Goal: Find specific page/section: Find specific page/section

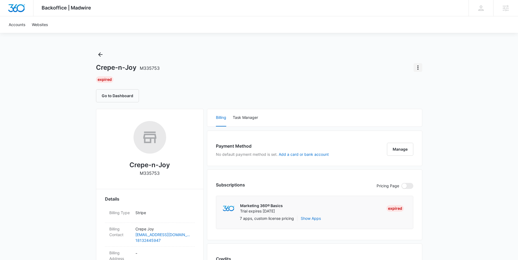
click at [418, 68] on icon "Actions" at bounding box center [417, 67] width 7 height 7
click at [18, 10] on img "Dashboard" at bounding box center [16, 8] width 17 height 8
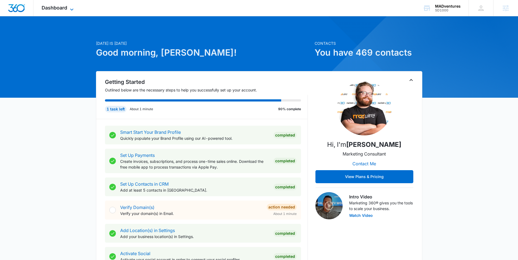
click at [63, 6] on span "Dashboard" at bounding box center [55, 8] width 26 height 6
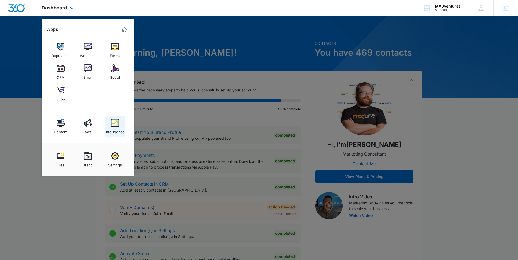
click at [113, 119] on img at bounding box center [115, 123] width 8 height 8
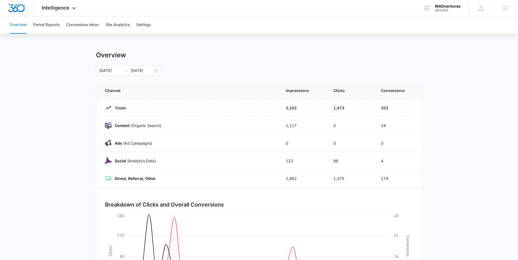
click at [16, 7] on img "Dashboard" at bounding box center [16, 8] width 17 height 8
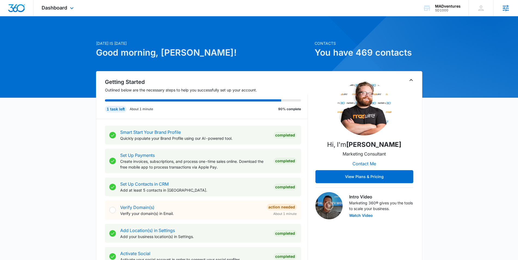
click at [501, 7] on icon at bounding box center [505, 8] width 8 height 8
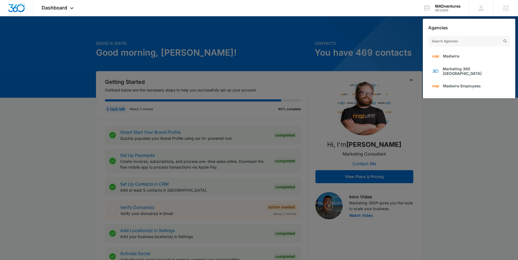
click at [395, 19] on div at bounding box center [259, 130] width 518 height 260
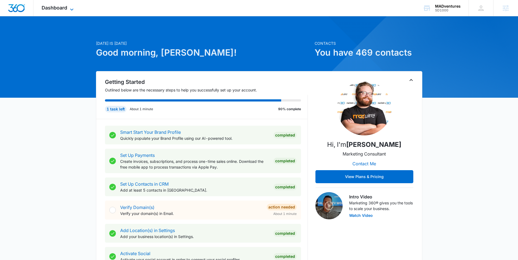
click at [54, 8] on span "Dashboard" at bounding box center [55, 8] width 26 height 6
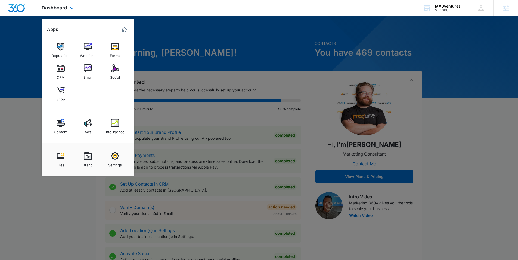
click at [126, 30] on img "Marketing 360® Dashboard" at bounding box center [124, 29] width 7 height 7
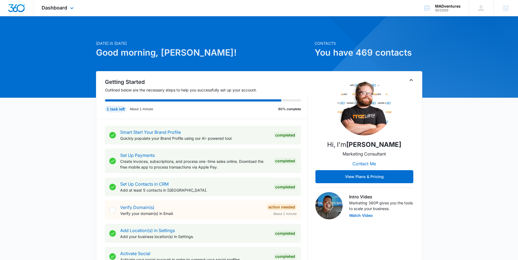
click at [23, 10] on img "Dashboard" at bounding box center [16, 8] width 17 height 8
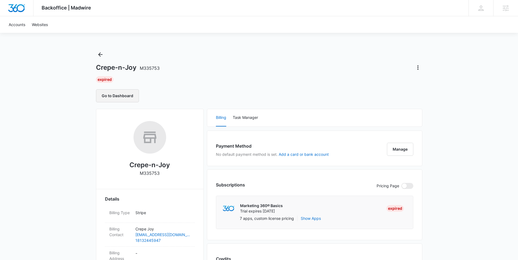
click at [116, 95] on button "Go to Dashboard" at bounding box center [117, 95] width 43 height 13
click at [20, 26] on link "Accounts" at bounding box center [16, 24] width 23 height 17
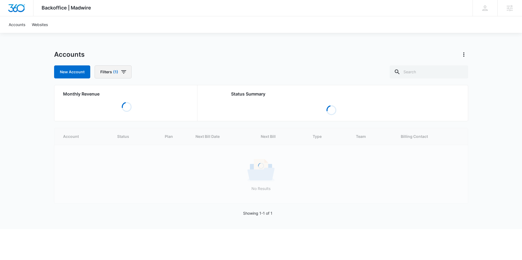
click at [124, 70] on icon "button" at bounding box center [123, 71] width 5 height 3
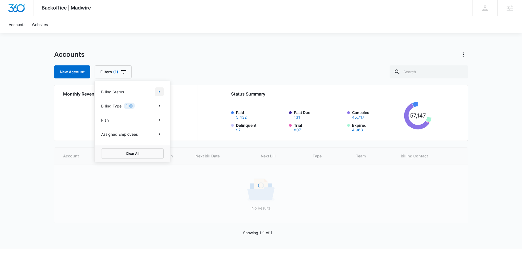
click at [157, 92] on icon "Show Billing Status filters" at bounding box center [159, 92] width 7 height 7
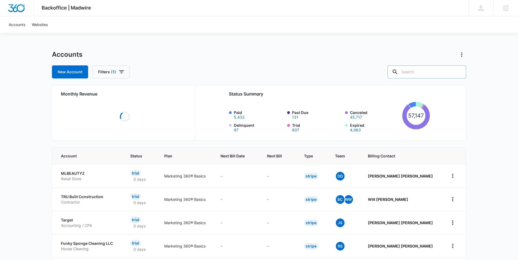
click at [424, 73] on input "text" at bounding box center [426, 71] width 79 height 13
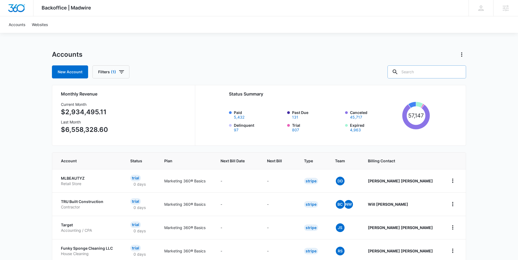
paste input "AXC240511"
type input "AXC240511"
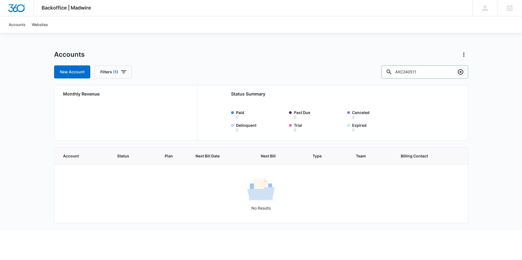
click at [462, 71] on icon "Clear" at bounding box center [460, 72] width 7 height 7
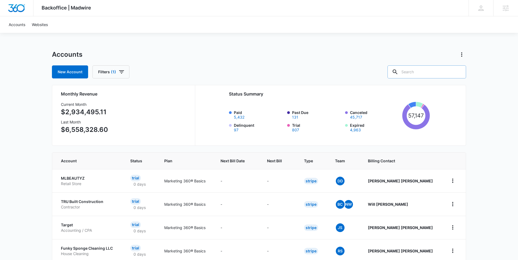
click at [438, 74] on input "text" at bounding box center [426, 71] width 79 height 13
type input "M23727"
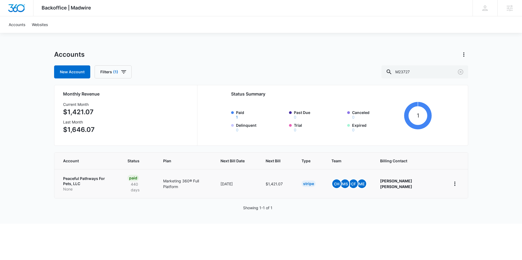
click at [157, 182] on td "Paid 440 days" at bounding box center [139, 183] width 36 height 29
click at [150, 180] on div "Paid 440 days" at bounding box center [138, 184] width 23 height 18
click at [96, 188] on td "Peaceful Pathways For Pets, LLC None" at bounding box center [87, 183] width 67 height 29
click at [71, 180] on p "Peaceful Pathways For Pets, LLC" at bounding box center [88, 181] width 51 height 11
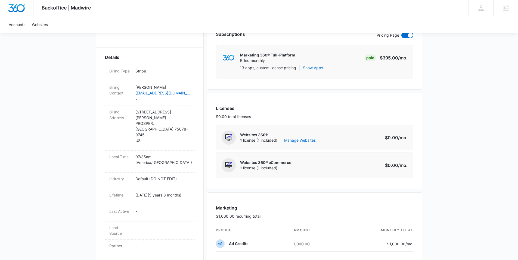
scroll to position [186, 0]
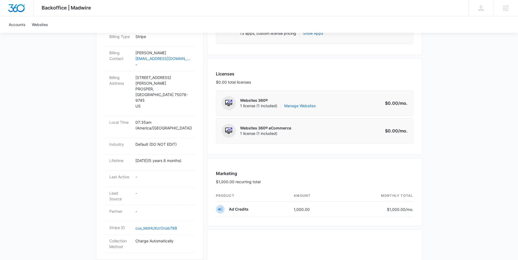
click at [433, 88] on div "Backoffice | Madwire Apps Settings ME Matthew Elliott matthew.elliott@marketing…" at bounding box center [259, 170] width 518 height 713
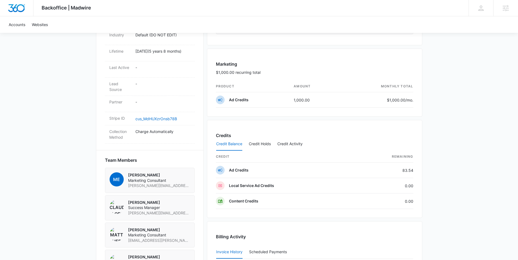
scroll to position [447, 0]
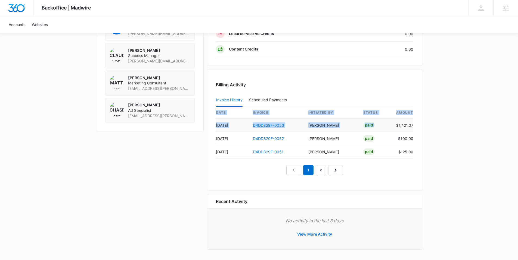
drag, startPoint x: 415, startPoint y: 126, endPoint x: 393, endPoint y: 126, distance: 22.0
click at [393, 126] on div "Billing Activity Invoice History Scheduled Payments 0 date invoice Initiated By…" at bounding box center [314, 130] width 215 height 122
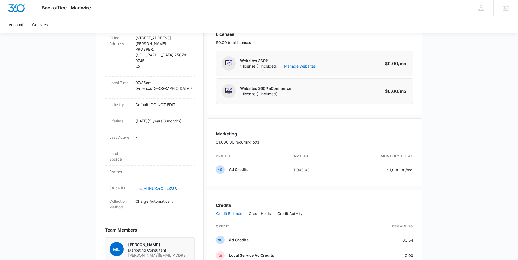
scroll to position [226, 0]
